Goal: Information Seeking & Learning: Find specific fact

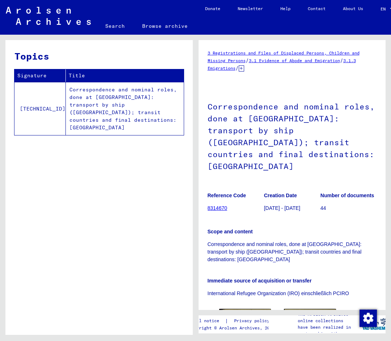
scroll to position [36, 0]
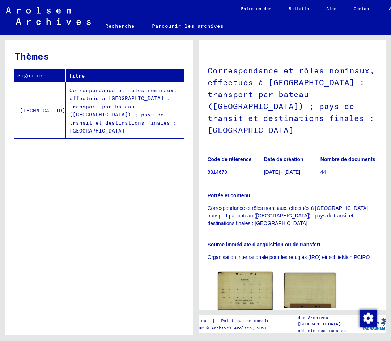
click at [257, 273] on img at bounding box center [245, 291] width 55 height 38
click at [248, 283] on img at bounding box center [245, 291] width 55 height 38
click at [245, 277] on img at bounding box center [245, 291] width 55 height 38
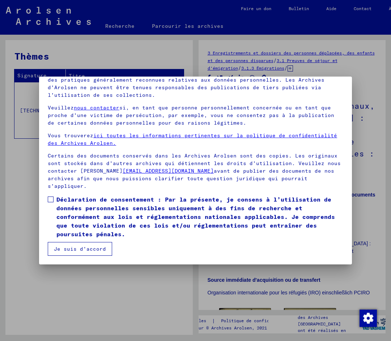
scroll to position [0, 0]
drag, startPoint x: 50, startPoint y: 200, endPoint x: 60, endPoint y: 210, distance: 14.6
click at [50, 200] on span at bounding box center [51, 200] width 6 height 6
click at [81, 243] on button "Je suis d'accord" at bounding box center [80, 249] width 64 height 14
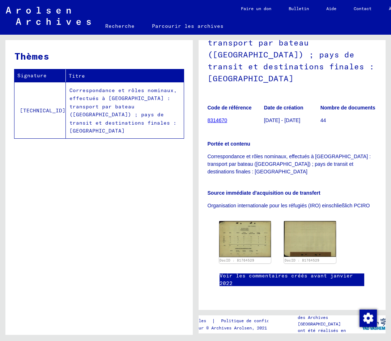
scroll to position [108, 0]
click at [240, 220] on img at bounding box center [245, 239] width 55 height 38
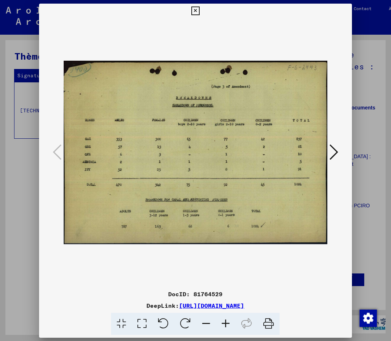
click at [240, 206] on img at bounding box center [195, 152] width 263 height 269
click at [330, 153] on icon at bounding box center [333, 151] width 9 height 17
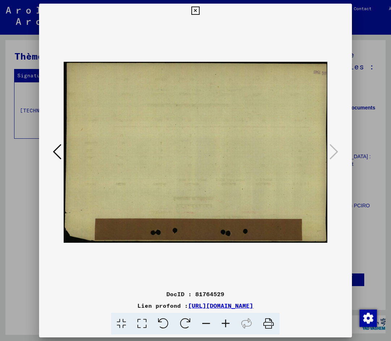
click at [375, 77] on div at bounding box center [195, 170] width 391 height 341
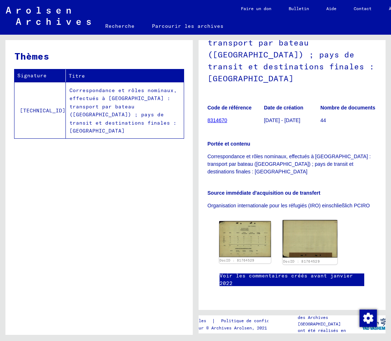
click at [309, 220] on img at bounding box center [310, 239] width 55 height 38
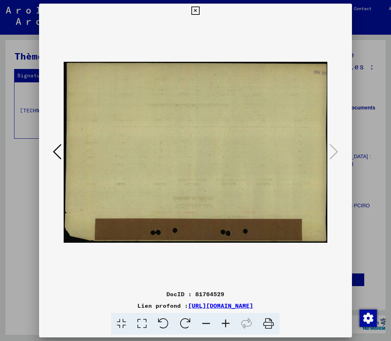
click at [51, 146] on button at bounding box center [57, 152] width 13 height 21
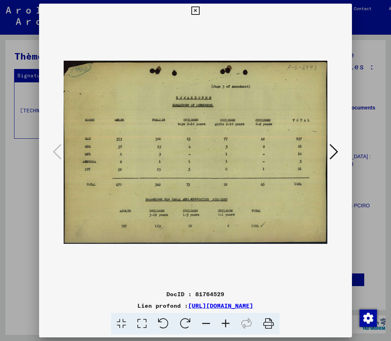
click at [35, 165] on div at bounding box center [195, 170] width 391 height 341
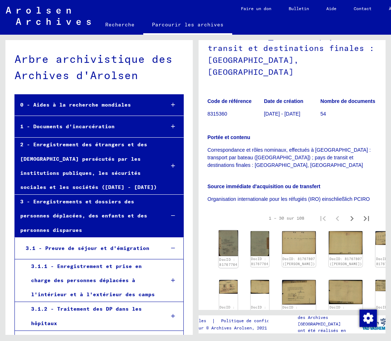
scroll to position [181, 0]
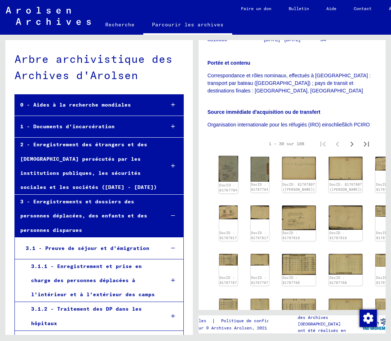
click at [226, 156] on img at bounding box center [228, 169] width 20 height 26
click at [227, 156] on img at bounding box center [228, 169] width 20 height 26
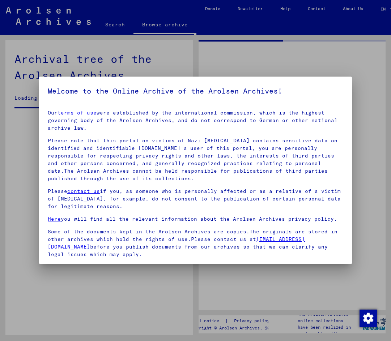
click at [224, 143] on p "Please note that this portal on victims of Nazi [MEDICAL_DATA] contains sensiti…" at bounding box center [195, 160] width 295 height 46
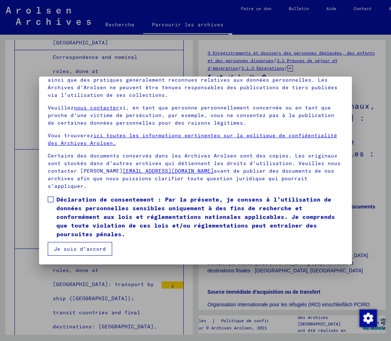
scroll to position [20564, 0]
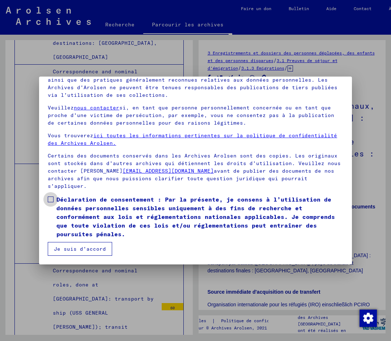
click at [50, 198] on span at bounding box center [51, 200] width 6 height 6
click at [72, 247] on font "Je suis d'accord" at bounding box center [80, 249] width 52 height 7
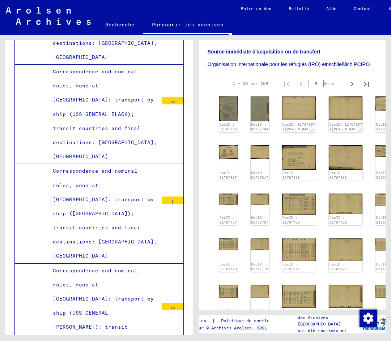
scroll to position [145, 0]
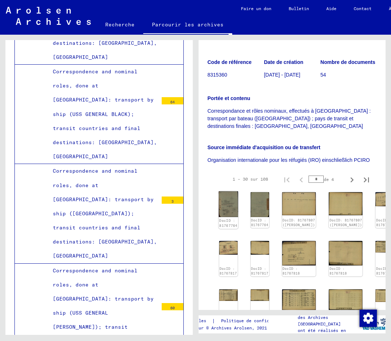
click at [228, 192] on img at bounding box center [228, 205] width 20 height 26
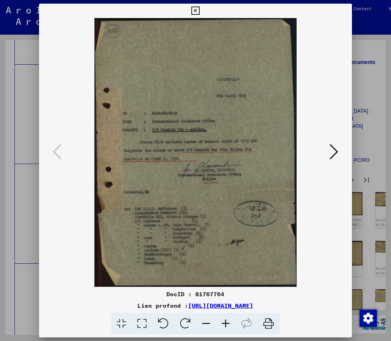
click at [332, 146] on icon at bounding box center [333, 151] width 9 height 17
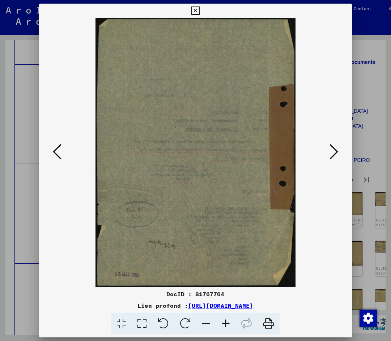
click at [58, 152] on icon at bounding box center [57, 151] width 9 height 17
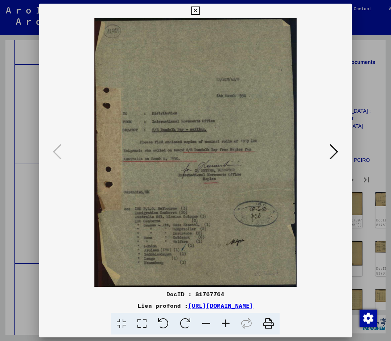
click at [331, 151] on icon at bounding box center [333, 151] width 9 height 17
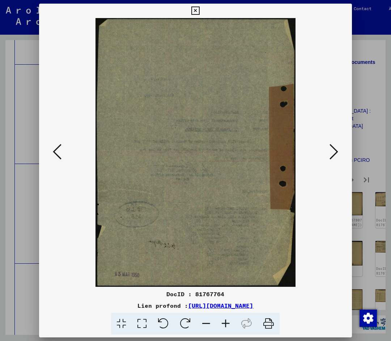
click at [331, 151] on icon at bounding box center [333, 151] width 9 height 17
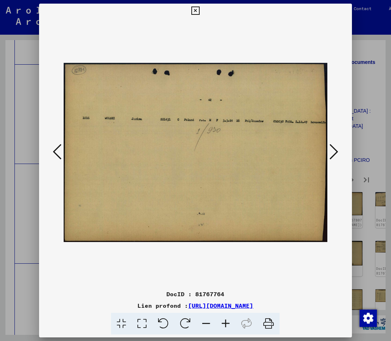
click at [331, 151] on icon at bounding box center [333, 151] width 9 height 17
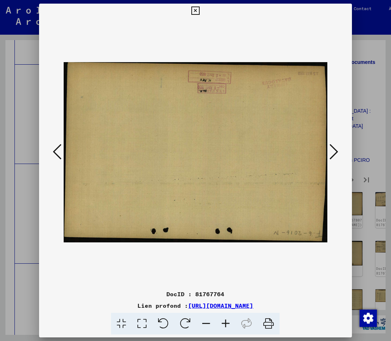
click at [331, 151] on icon at bounding box center [333, 151] width 9 height 17
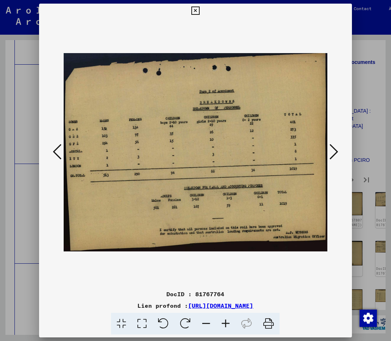
click at [331, 151] on icon at bounding box center [333, 151] width 9 height 17
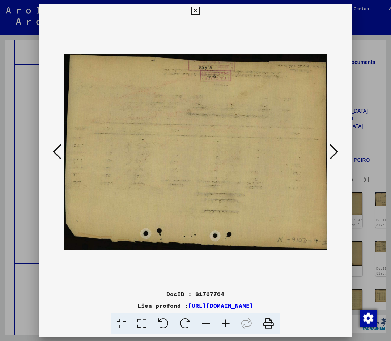
click at [331, 151] on icon at bounding box center [333, 151] width 9 height 17
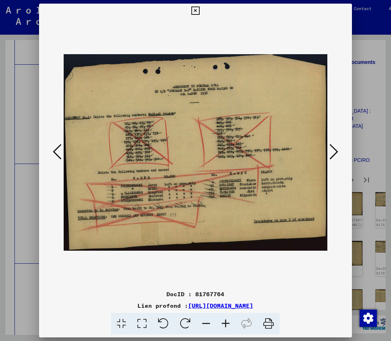
click at [331, 151] on icon at bounding box center [333, 151] width 9 height 17
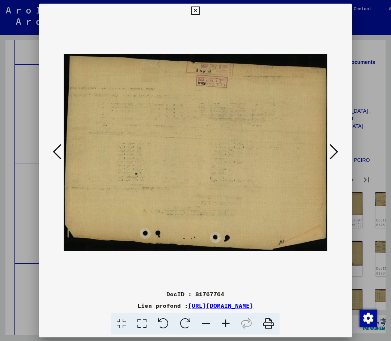
click at [331, 151] on icon at bounding box center [333, 151] width 9 height 17
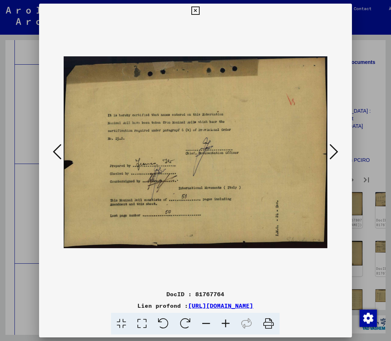
click at [331, 151] on icon at bounding box center [333, 151] width 9 height 17
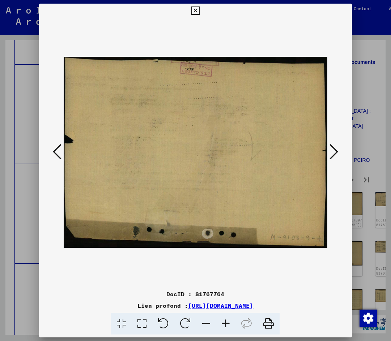
click at [331, 151] on icon at bounding box center [333, 151] width 9 height 17
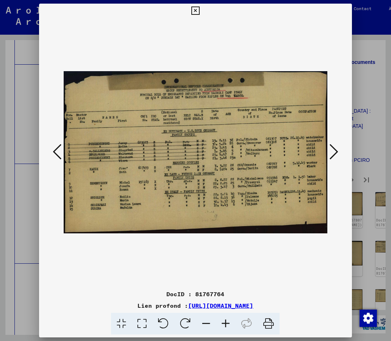
click at [331, 151] on icon at bounding box center [333, 151] width 9 height 17
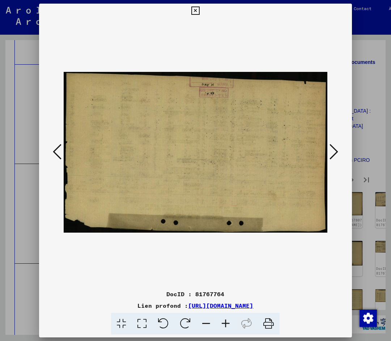
click at [331, 151] on icon at bounding box center [333, 151] width 9 height 17
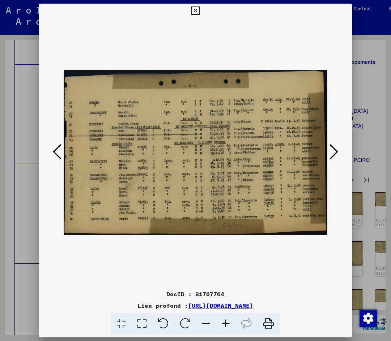
click at [331, 151] on icon at bounding box center [333, 151] width 9 height 17
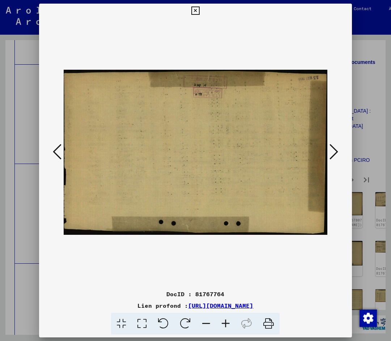
click at [331, 151] on icon at bounding box center [333, 151] width 9 height 17
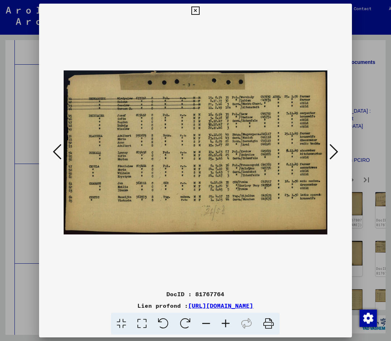
click at [331, 151] on icon at bounding box center [333, 151] width 9 height 17
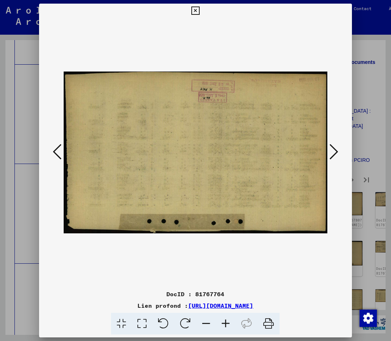
click at [331, 151] on icon at bounding box center [333, 151] width 9 height 17
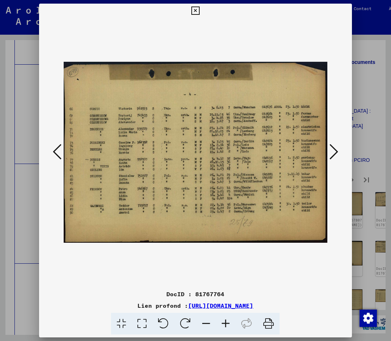
click at [331, 151] on icon at bounding box center [333, 151] width 9 height 17
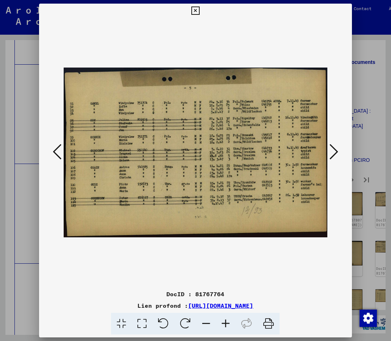
click at [331, 151] on icon at bounding box center [333, 151] width 9 height 17
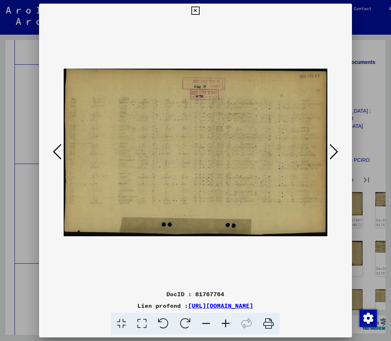
click at [331, 151] on icon at bounding box center [333, 151] width 9 height 17
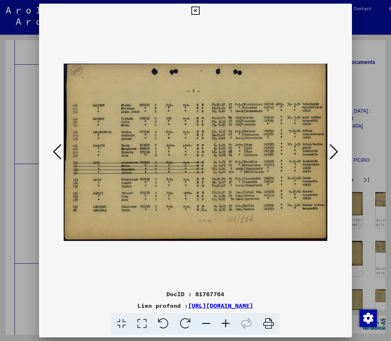
click at [331, 151] on icon at bounding box center [333, 151] width 9 height 17
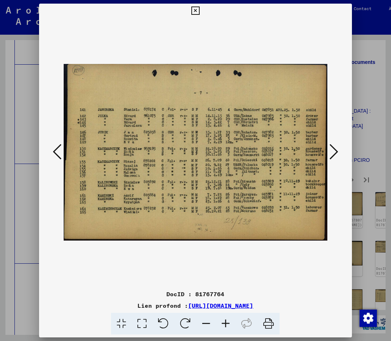
click at [331, 151] on icon at bounding box center [333, 151] width 9 height 17
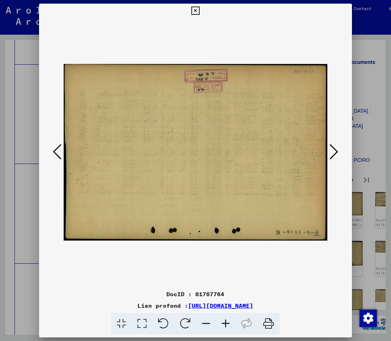
click at [331, 151] on icon at bounding box center [333, 151] width 9 height 17
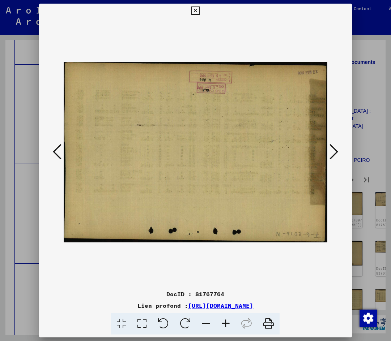
click at [331, 151] on icon at bounding box center [333, 151] width 9 height 17
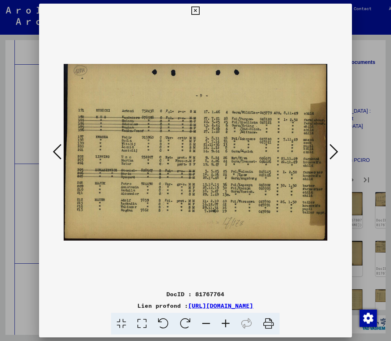
click at [331, 151] on icon at bounding box center [333, 151] width 9 height 17
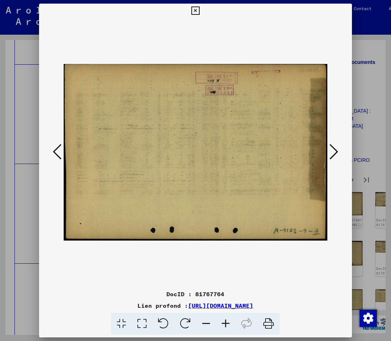
click at [331, 151] on icon at bounding box center [333, 151] width 9 height 17
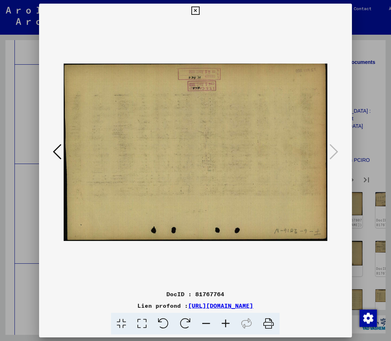
click at [361, 53] on div at bounding box center [195, 170] width 391 height 341
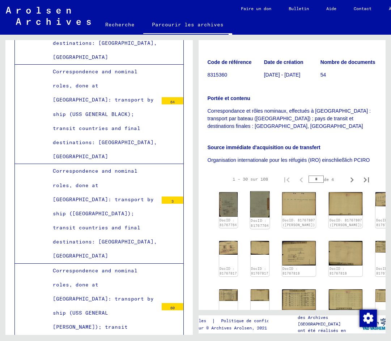
click at [256, 192] on img at bounding box center [260, 205] width 20 height 26
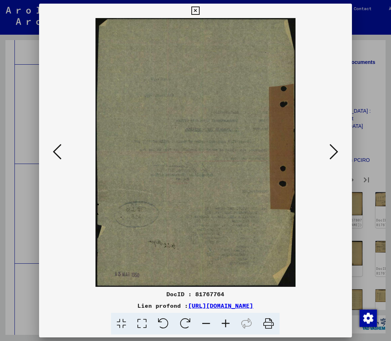
click at [328, 151] on button at bounding box center [333, 152] width 13 height 21
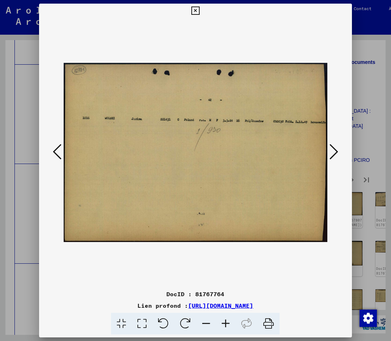
click at [329, 151] on icon at bounding box center [333, 151] width 9 height 17
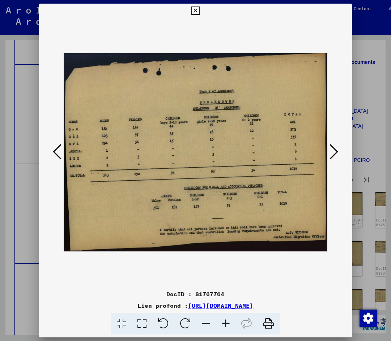
click at [329, 151] on icon at bounding box center [333, 151] width 9 height 17
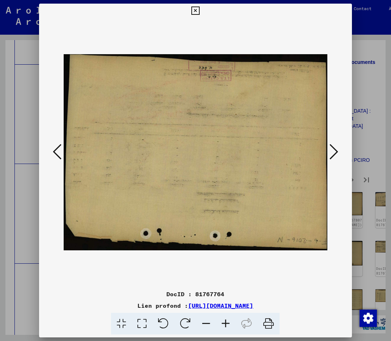
click at [329, 151] on icon at bounding box center [333, 151] width 9 height 17
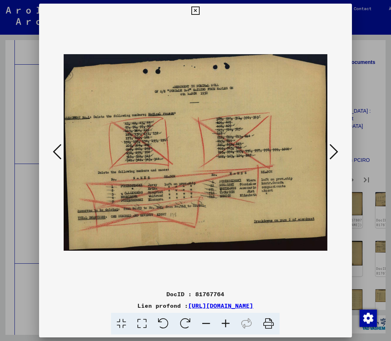
click at [329, 151] on icon at bounding box center [333, 151] width 9 height 17
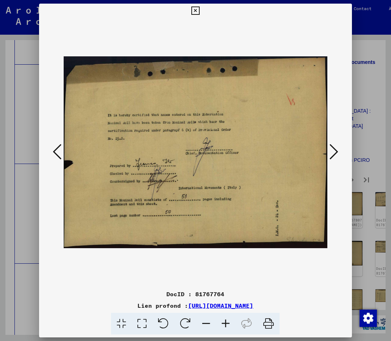
click at [329, 151] on icon at bounding box center [333, 151] width 9 height 17
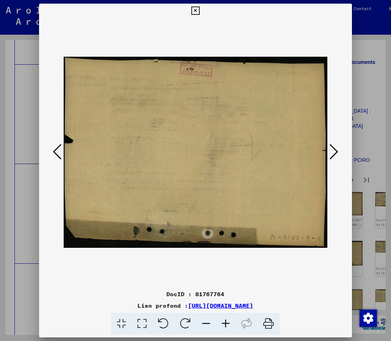
click at [329, 151] on icon at bounding box center [333, 151] width 9 height 17
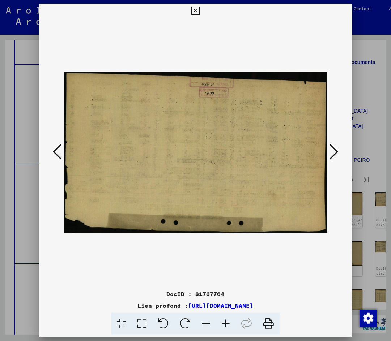
click at [329, 151] on icon at bounding box center [333, 151] width 9 height 17
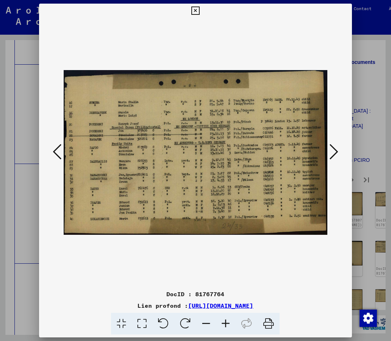
click at [329, 151] on icon at bounding box center [333, 151] width 9 height 17
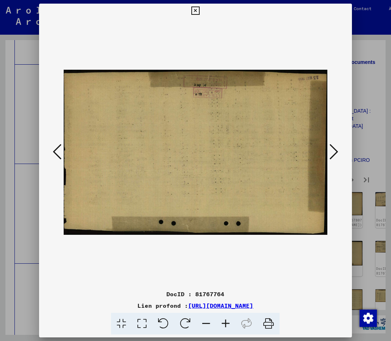
click at [329, 151] on icon at bounding box center [333, 151] width 9 height 17
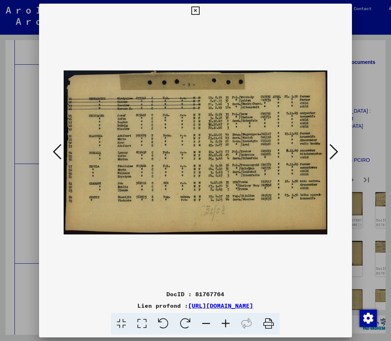
click at [329, 151] on icon at bounding box center [333, 151] width 9 height 17
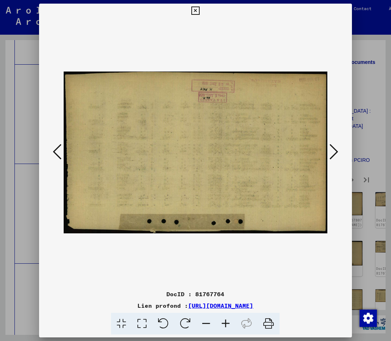
click at [365, 53] on div at bounding box center [195, 170] width 391 height 341
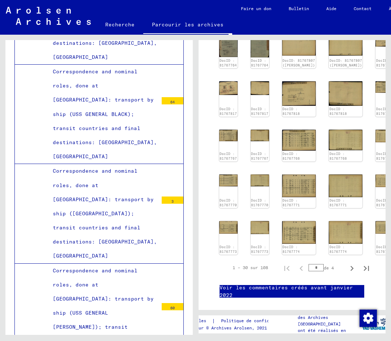
scroll to position [325, 0]
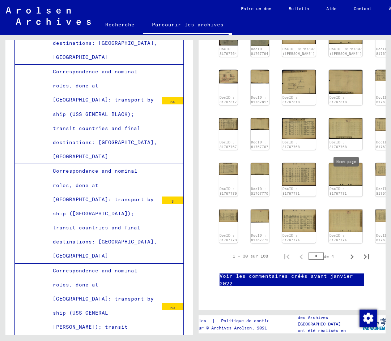
click at [347, 252] on icon "Page suivante" at bounding box center [352, 257] width 10 height 10
type input "*"
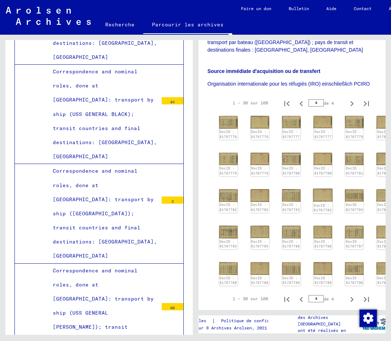
scroll to position [217, 0]
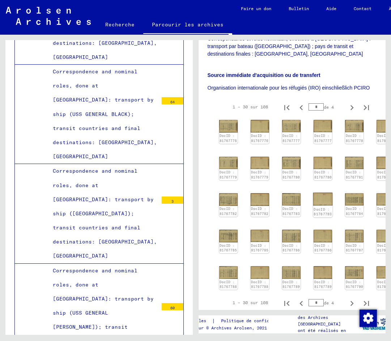
click at [318, 207] on font "DocID : 81767783" at bounding box center [322, 211] width 18 height 9
